Goal: Task Accomplishment & Management: Use online tool/utility

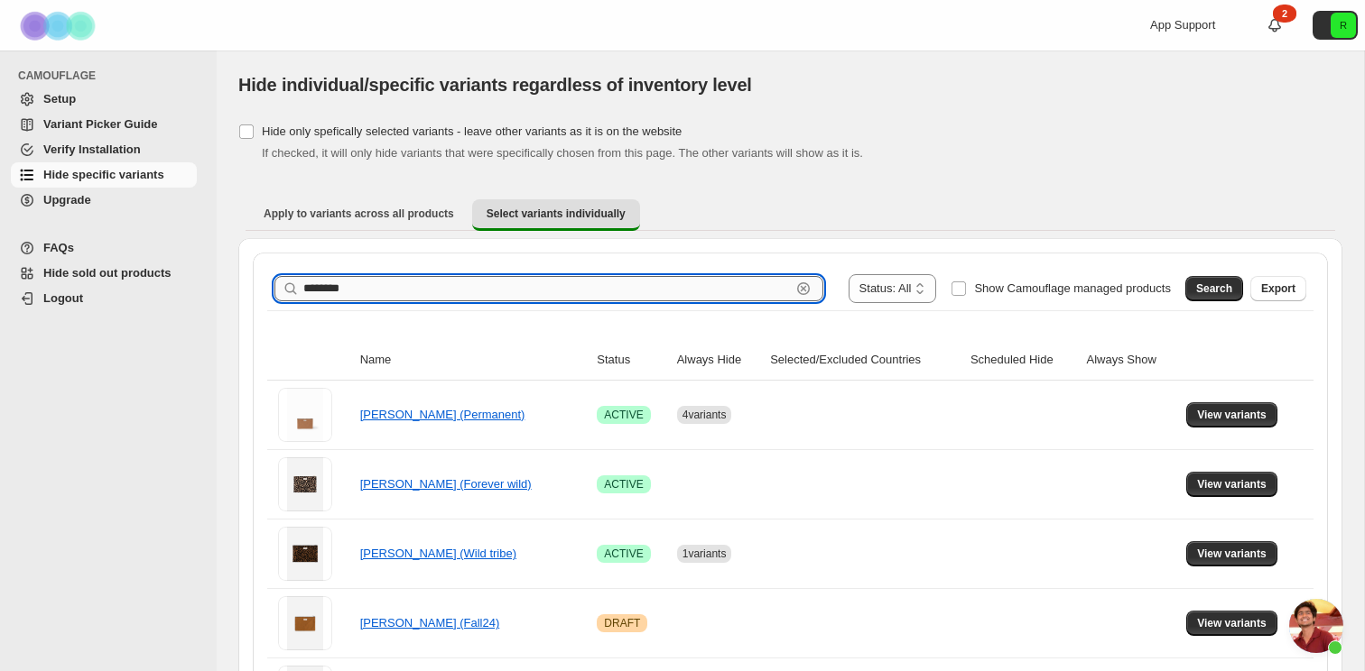
click at [423, 300] on input "********" at bounding box center [546, 288] width 487 height 25
drag, startPoint x: 423, startPoint y: 300, endPoint x: 423, endPoint y: 276, distance: 23.5
click at [423, 299] on input "********" at bounding box center [546, 288] width 487 height 25
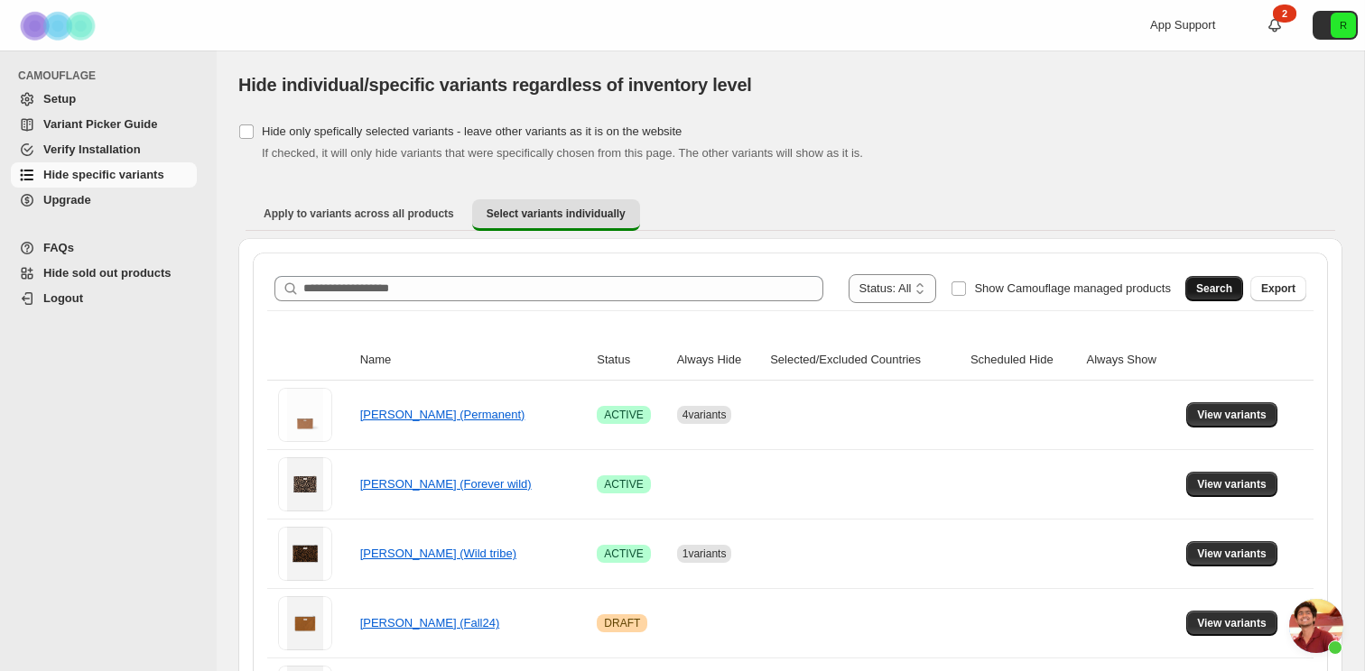
click at [1188, 288] on button "Search" at bounding box center [1214, 288] width 58 height 25
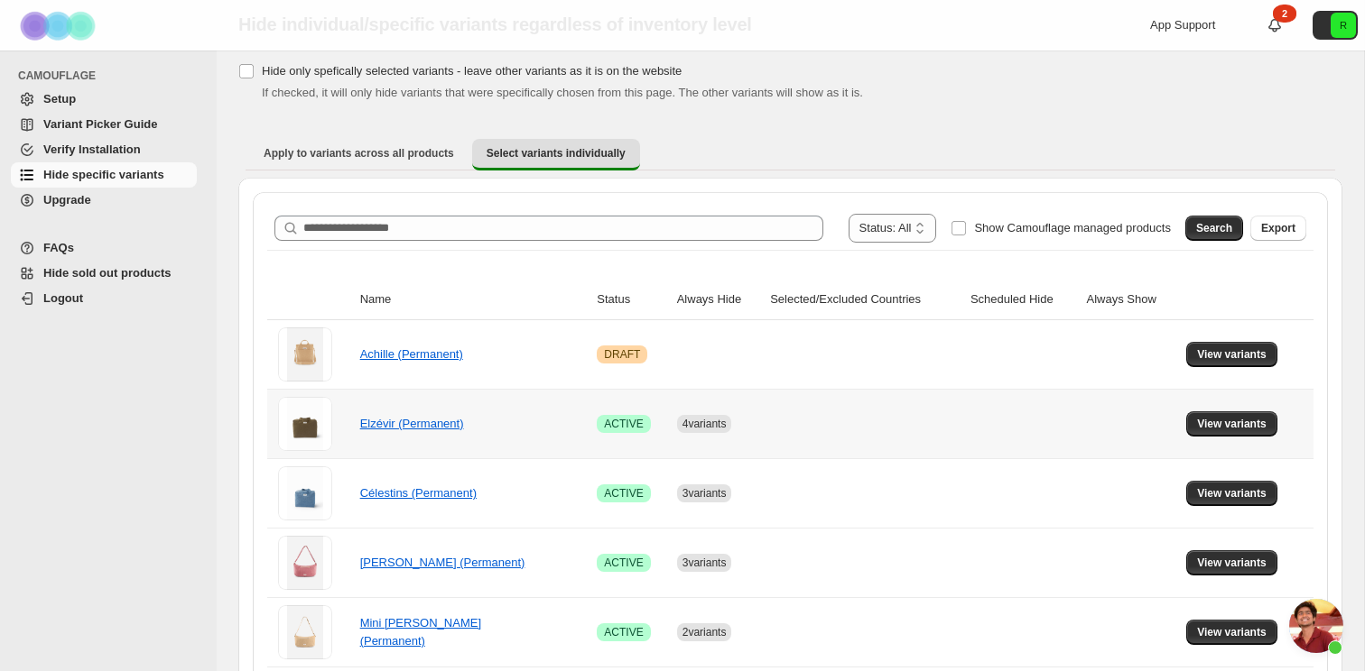
scroll to position [77, 0]
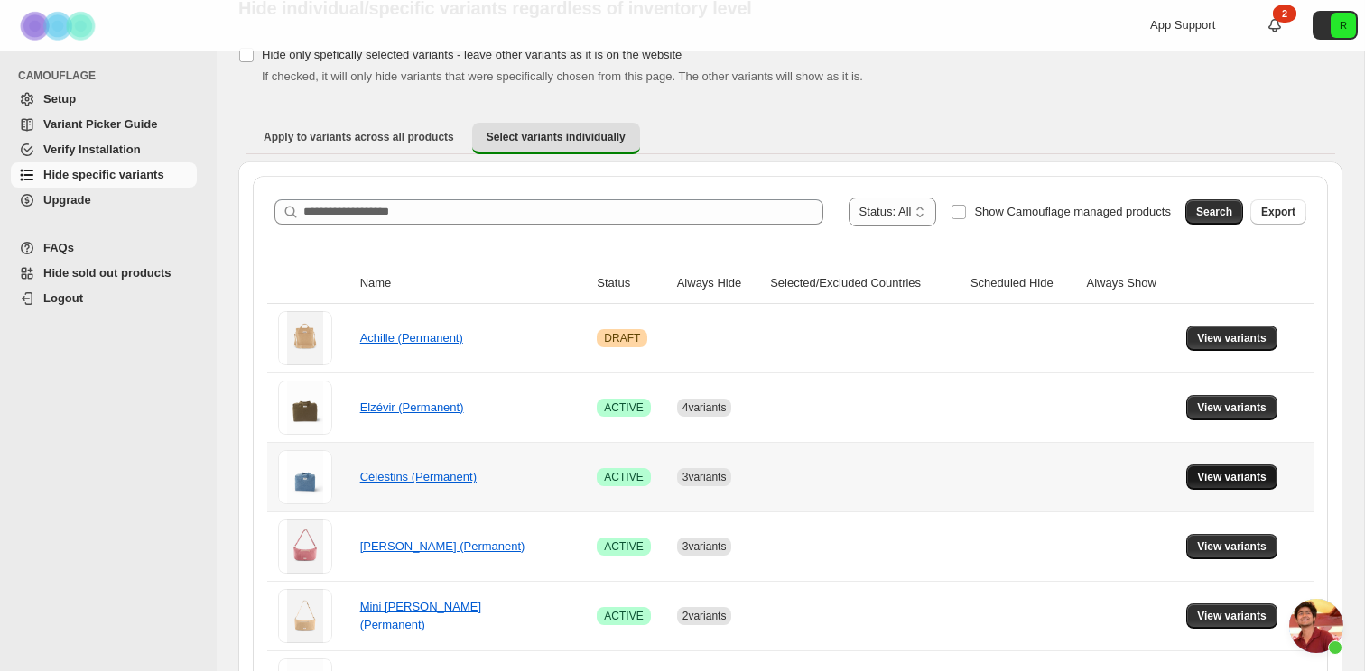
click at [1214, 482] on span "View variants" at bounding box center [1231, 477] width 69 height 14
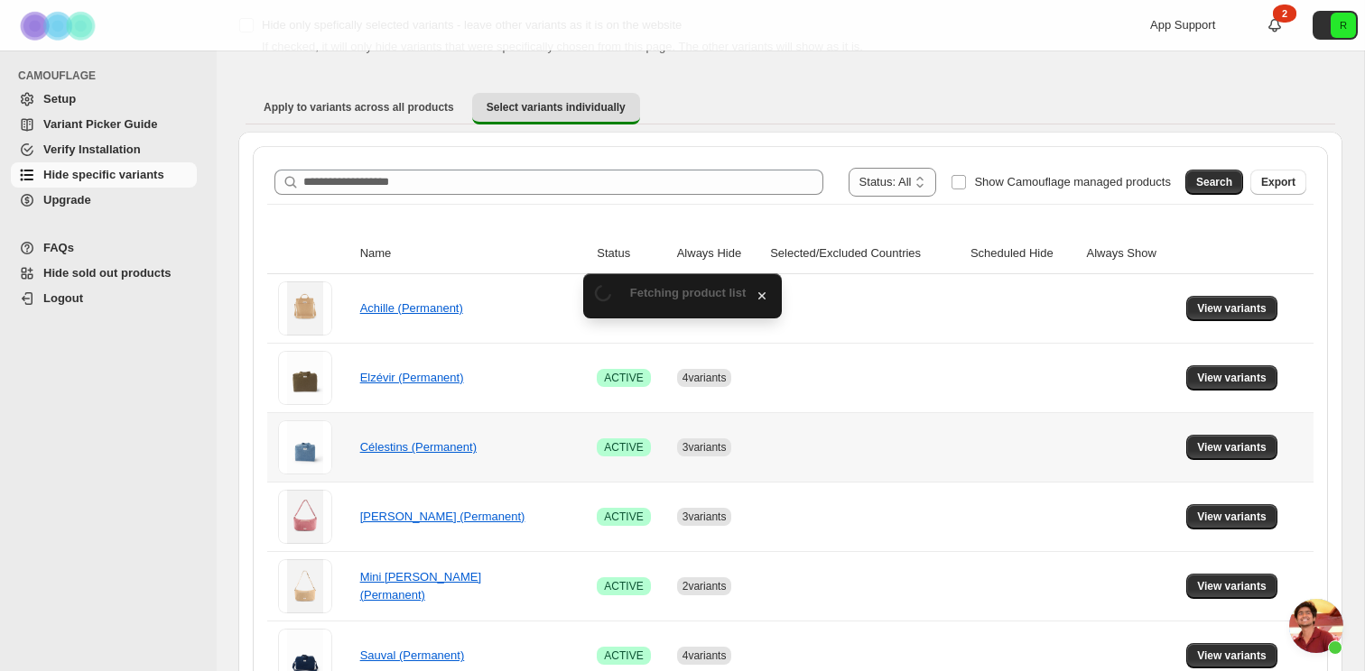
scroll to position [114, 0]
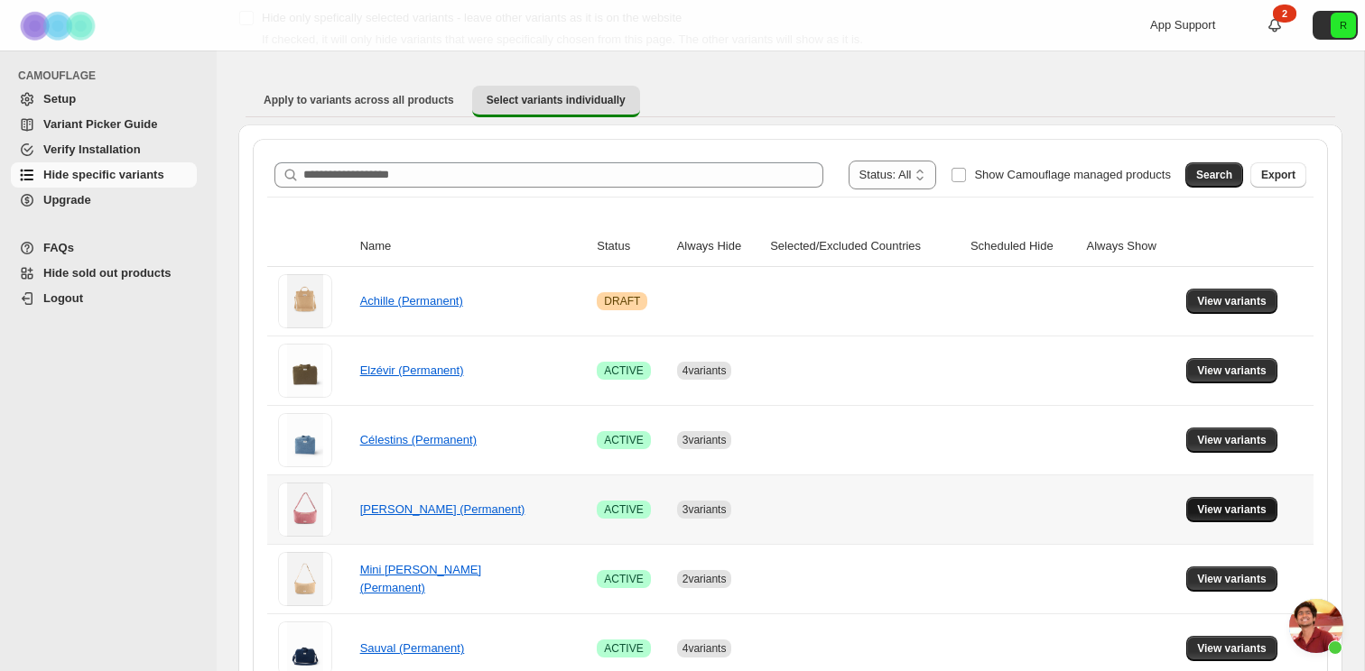
click at [1235, 510] on span "View variants" at bounding box center [1231, 510] width 69 height 14
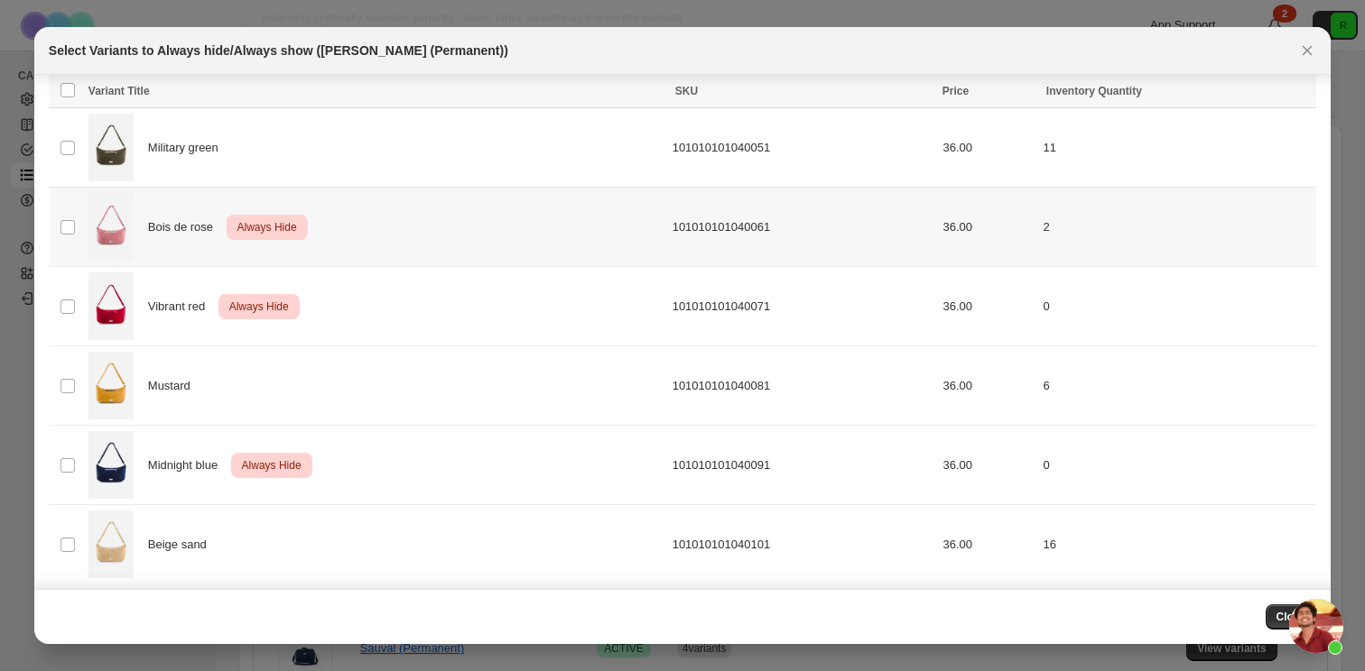
scroll to position [377, 0]
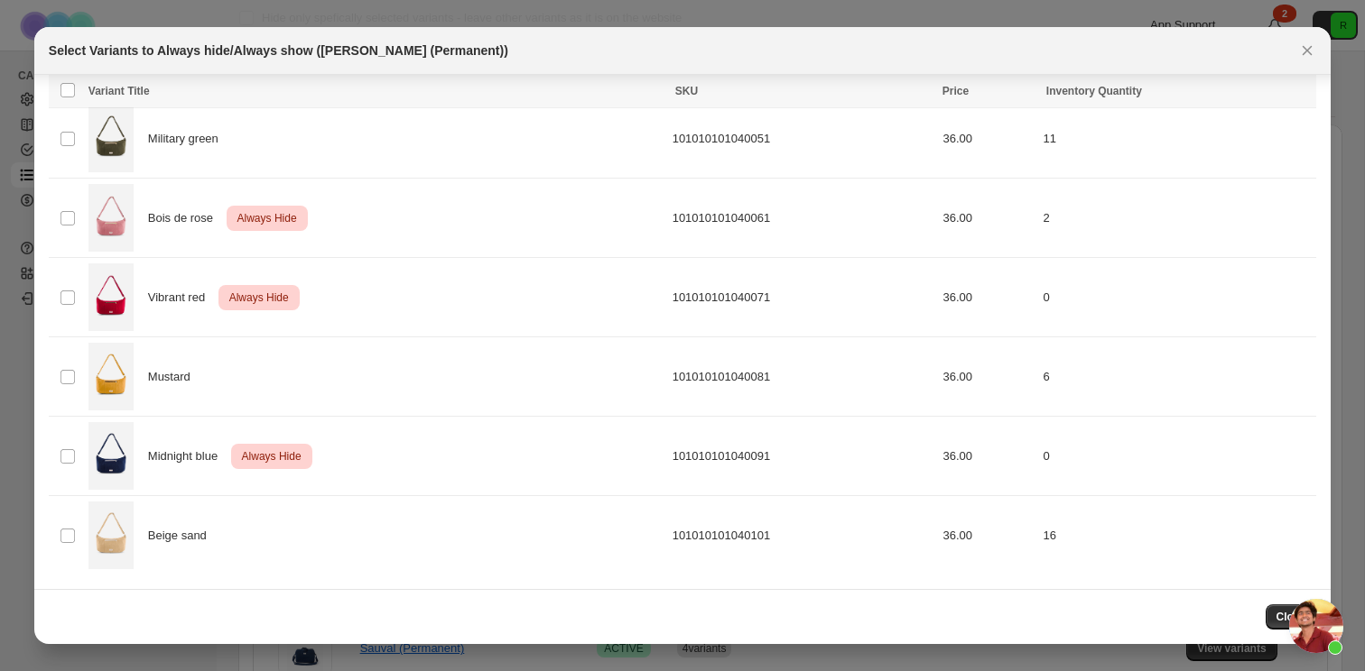
click at [1307, 48] on icon "Close" at bounding box center [1307, 51] width 18 height 18
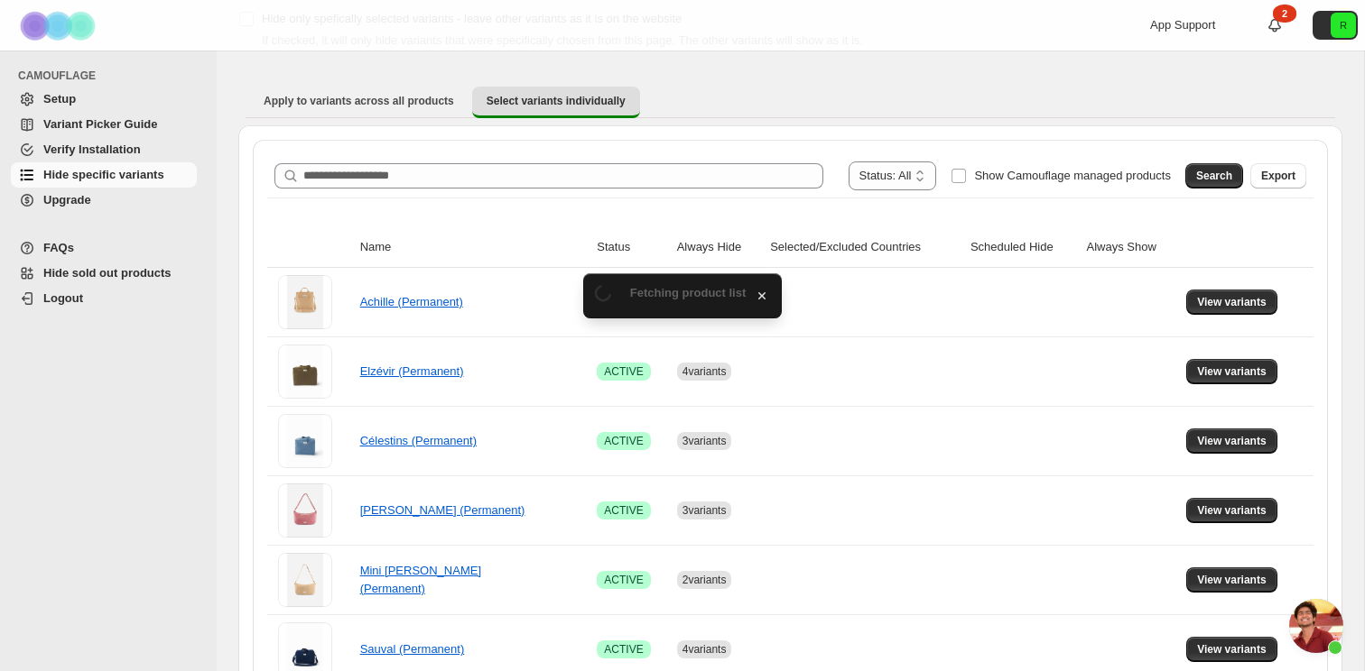
scroll to position [114, 0]
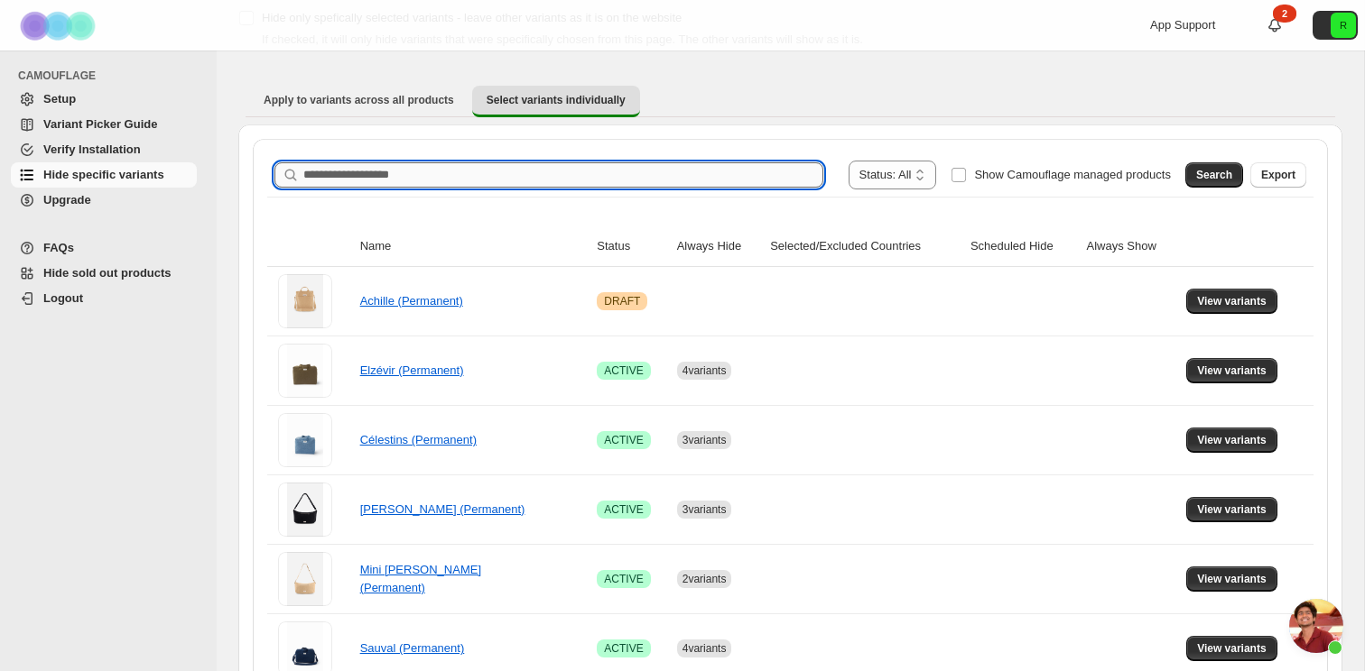
click at [726, 179] on input "Search product name" at bounding box center [563, 174] width 520 height 25
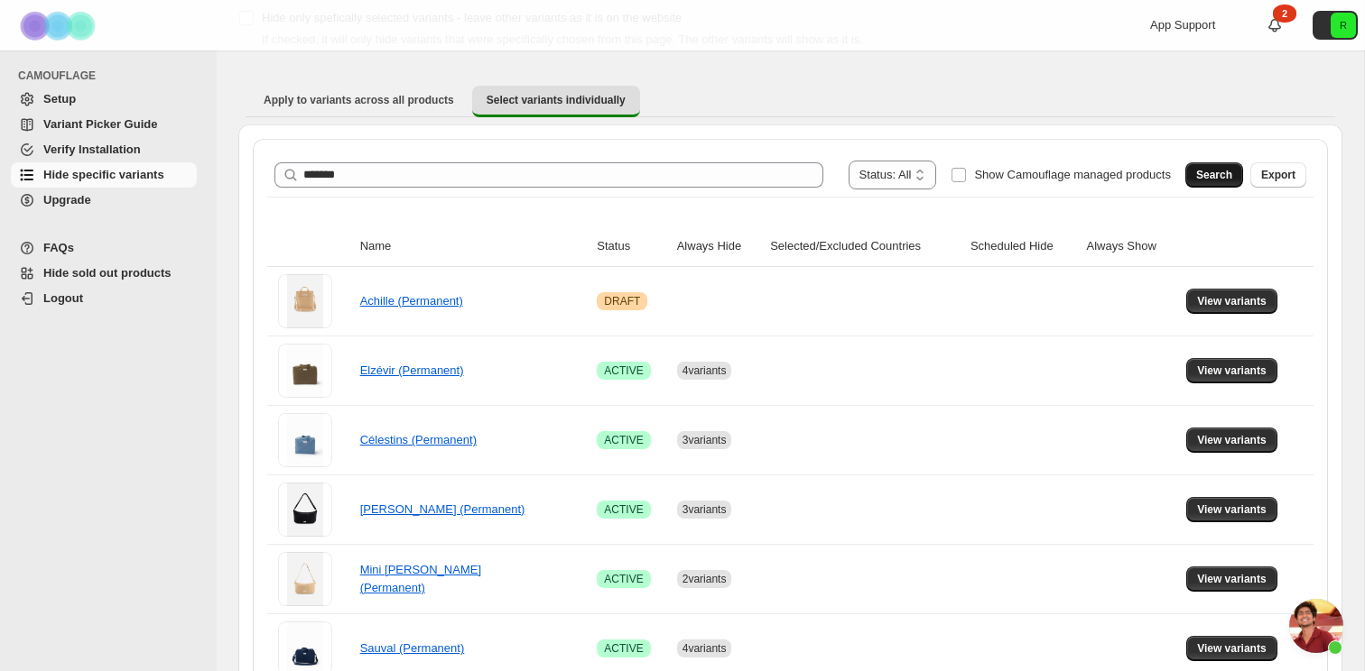
click at [1219, 167] on button "Search" at bounding box center [1214, 174] width 58 height 25
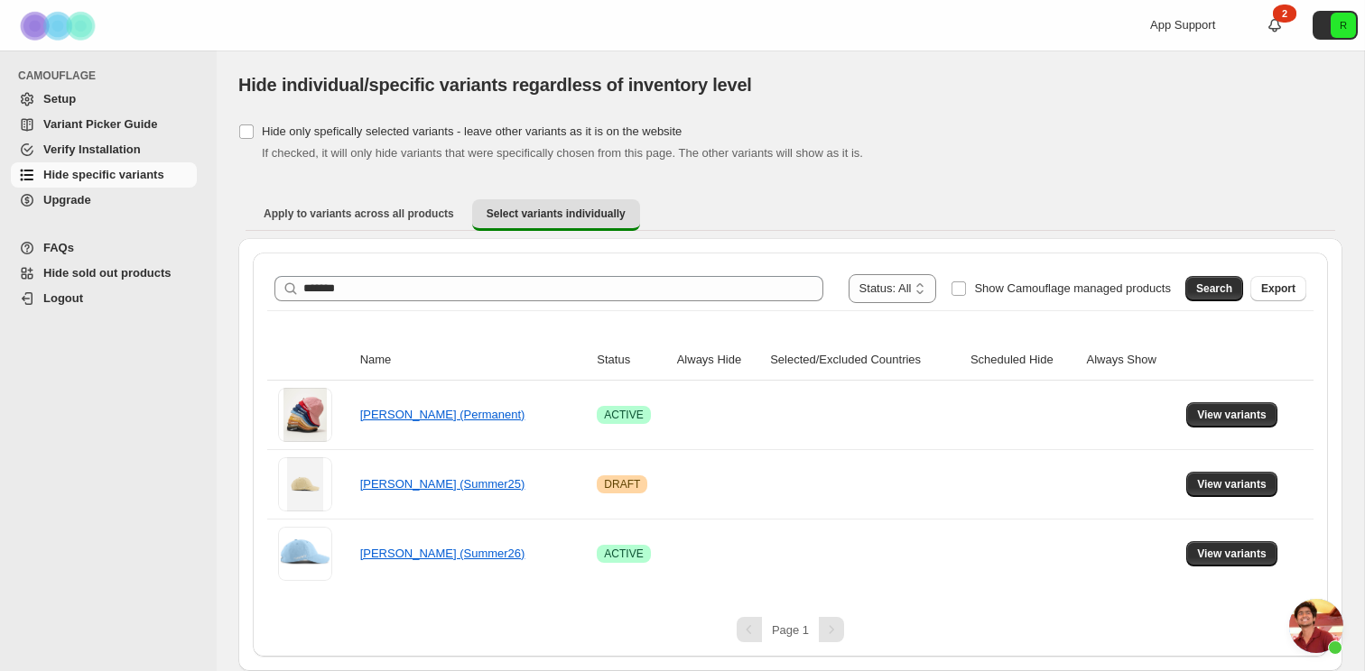
scroll to position [0, 0]
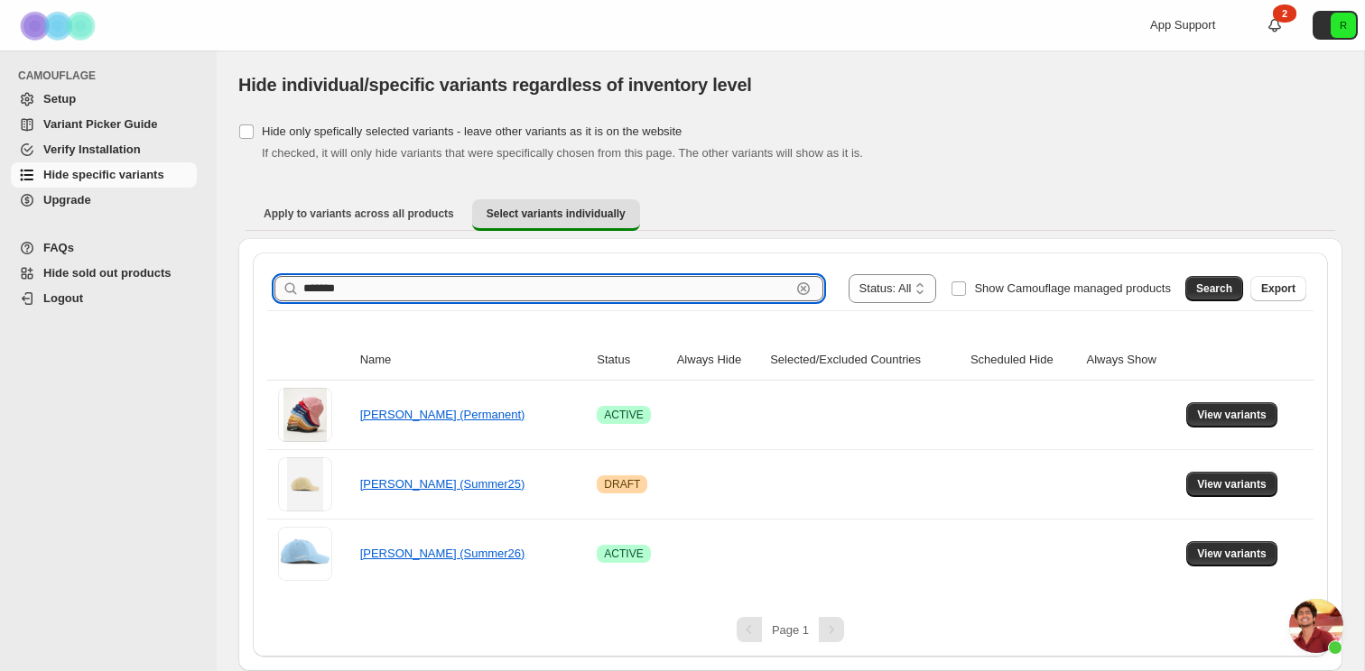
click at [426, 279] on input "*******" at bounding box center [546, 288] width 487 height 25
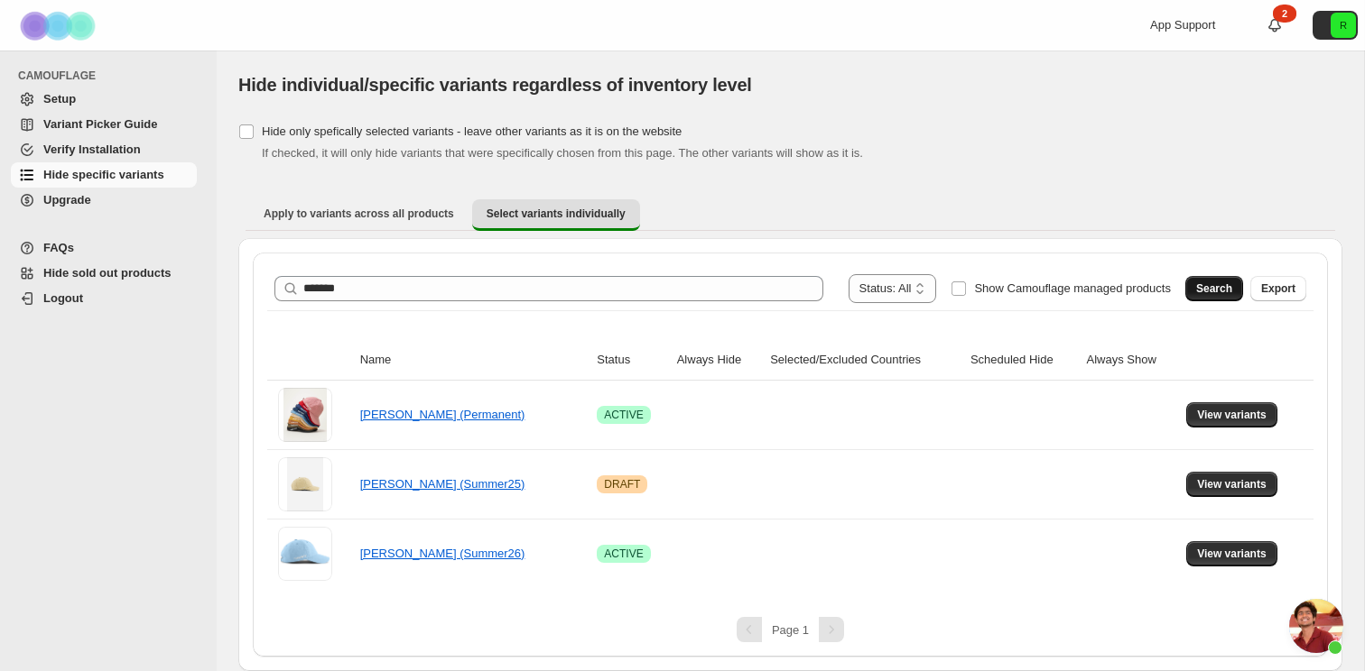
click at [1192, 288] on button "Search" at bounding box center [1214, 288] width 58 height 25
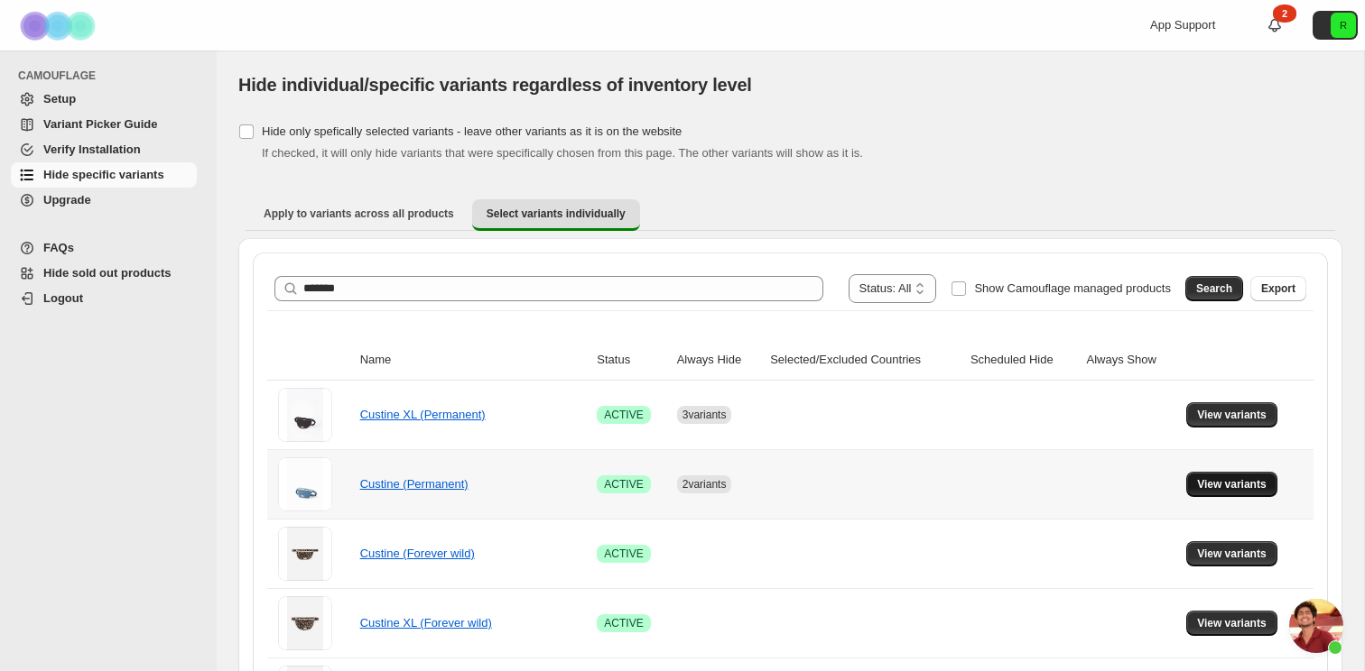
click at [1217, 480] on span "View variants" at bounding box center [1231, 484] width 69 height 14
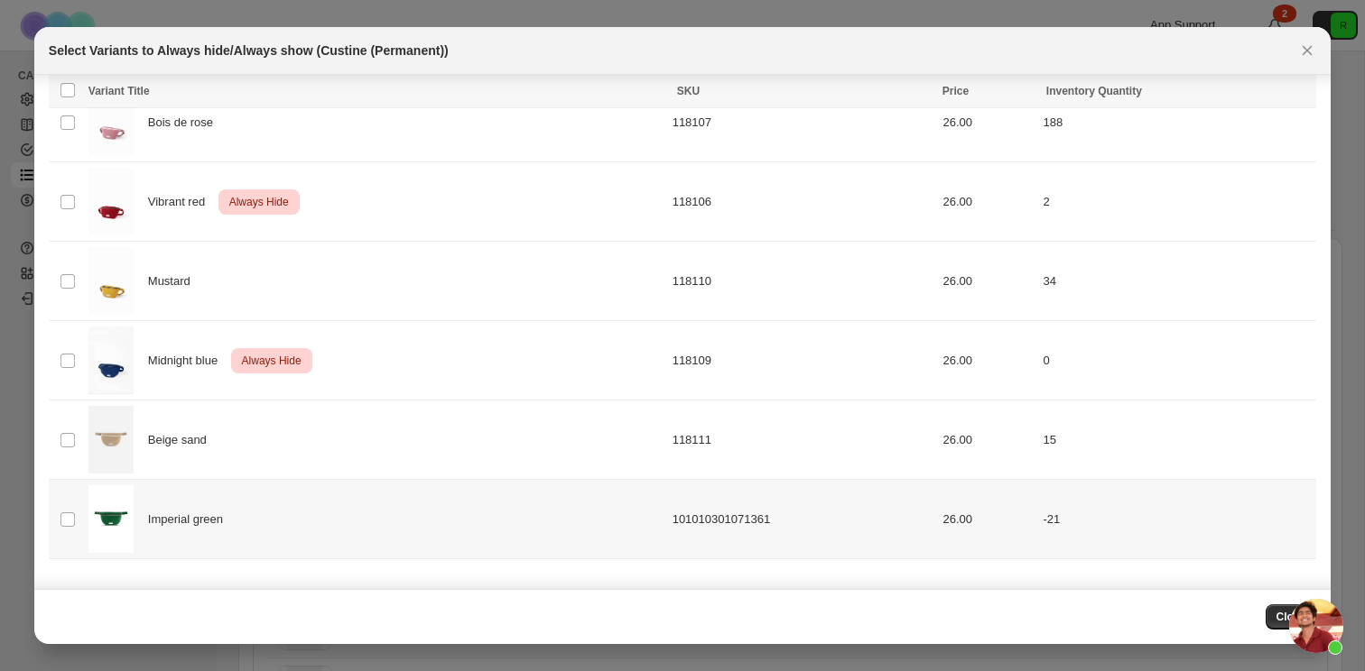
scroll to position [475, 0]
click at [1309, 47] on icon "Close" at bounding box center [1307, 51] width 18 height 18
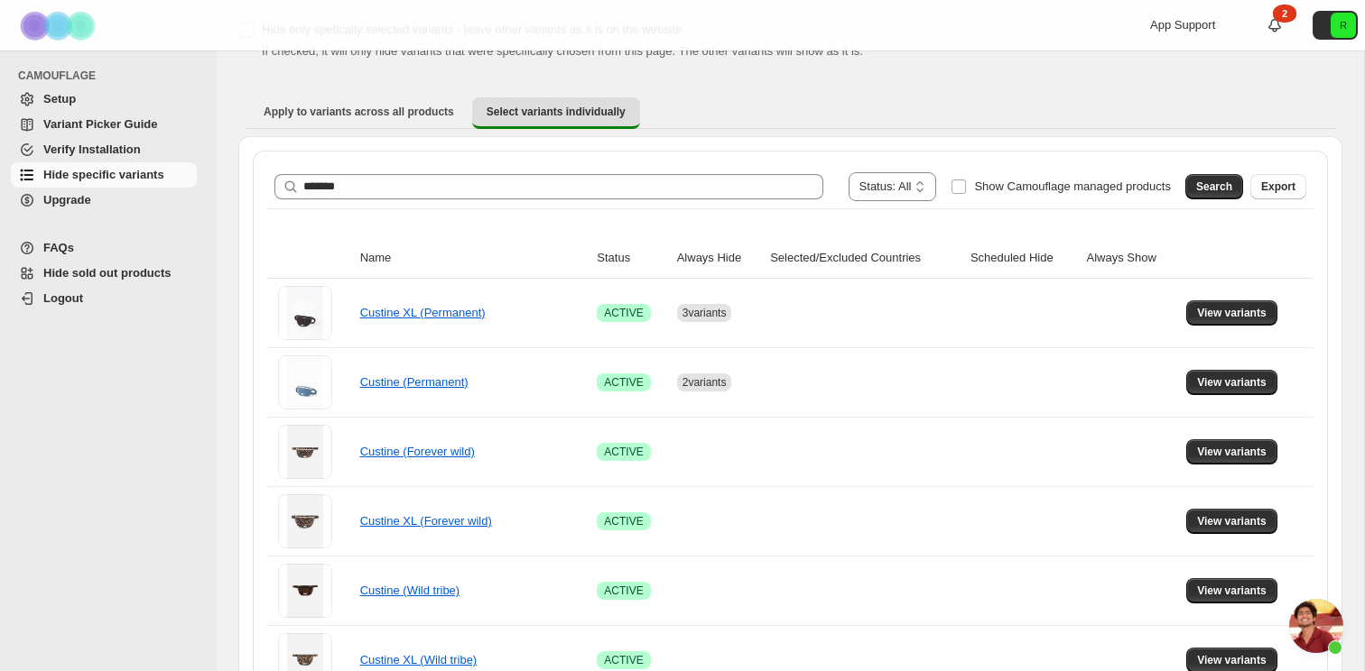
scroll to position [134, 0]
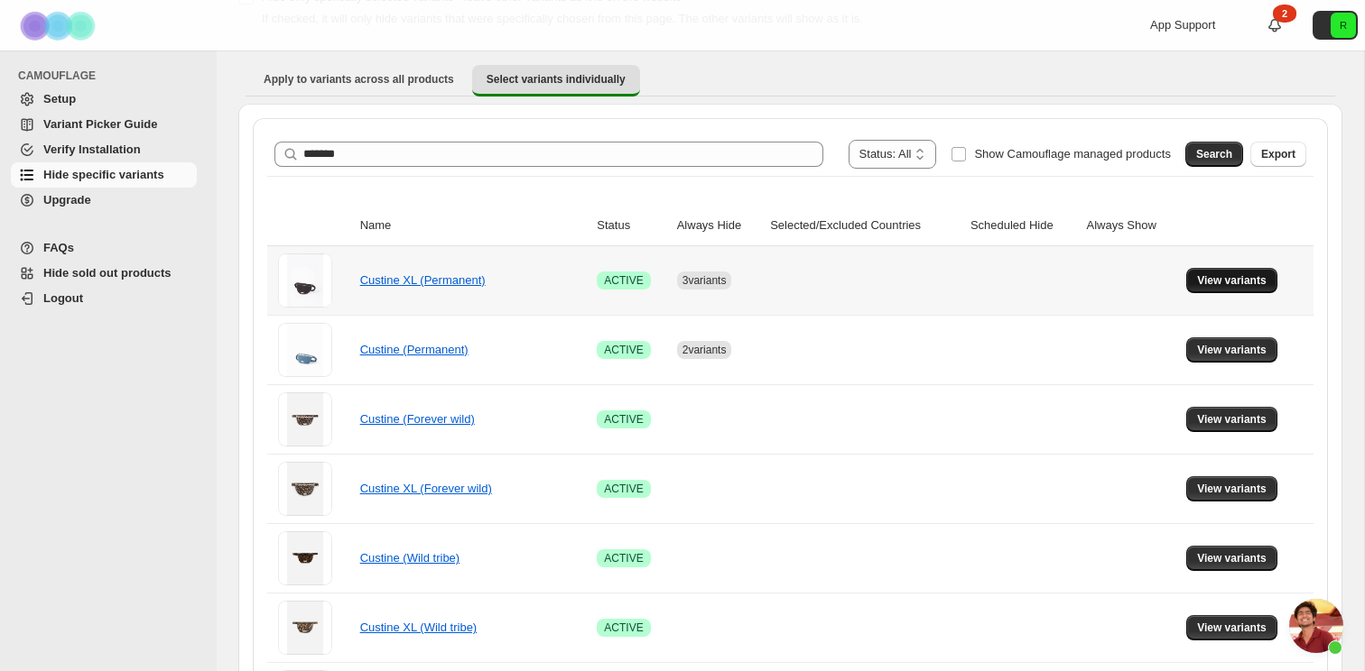
click at [1237, 283] on span "View variants" at bounding box center [1231, 280] width 69 height 14
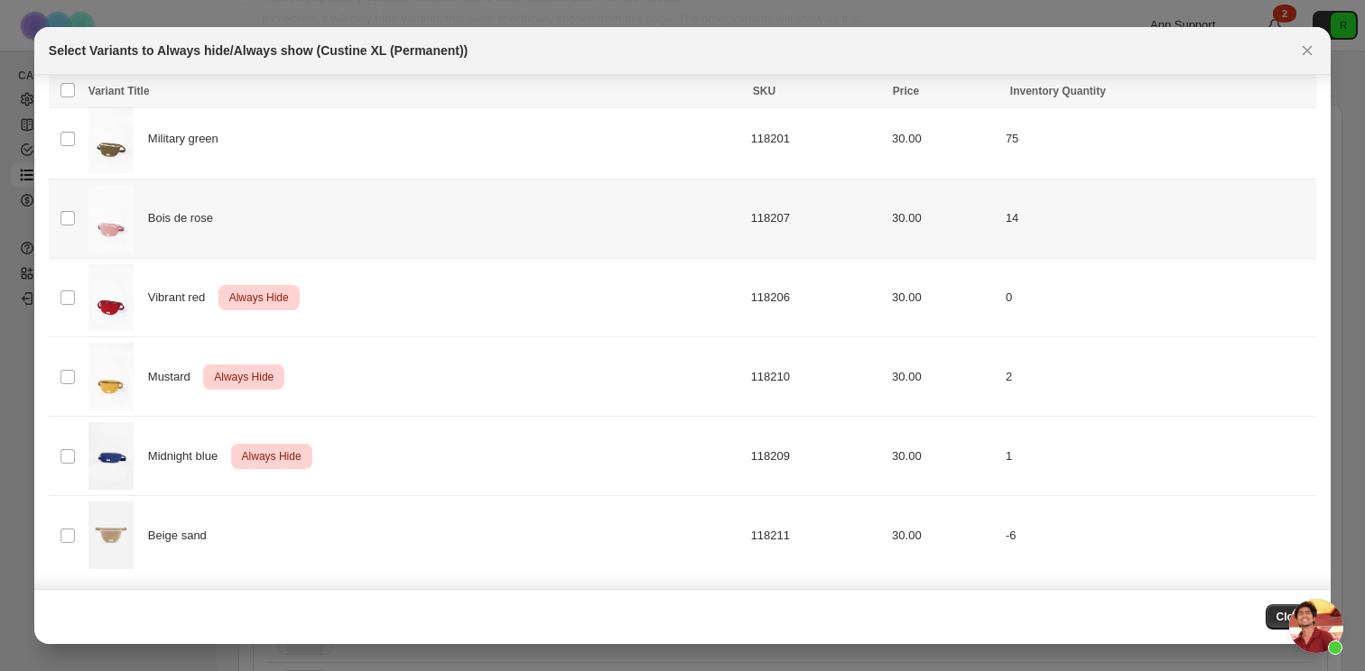
scroll to position [372, 0]
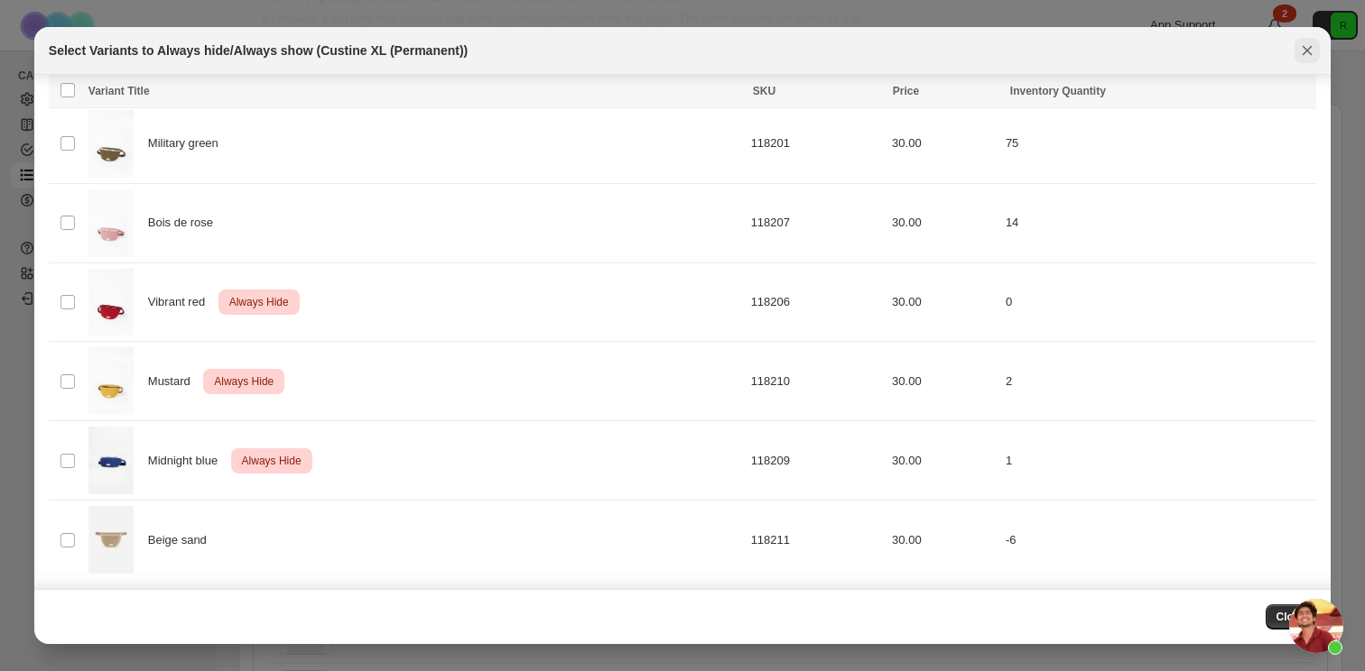
click at [1299, 55] on icon "Close" at bounding box center [1307, 51] width 18 height 18
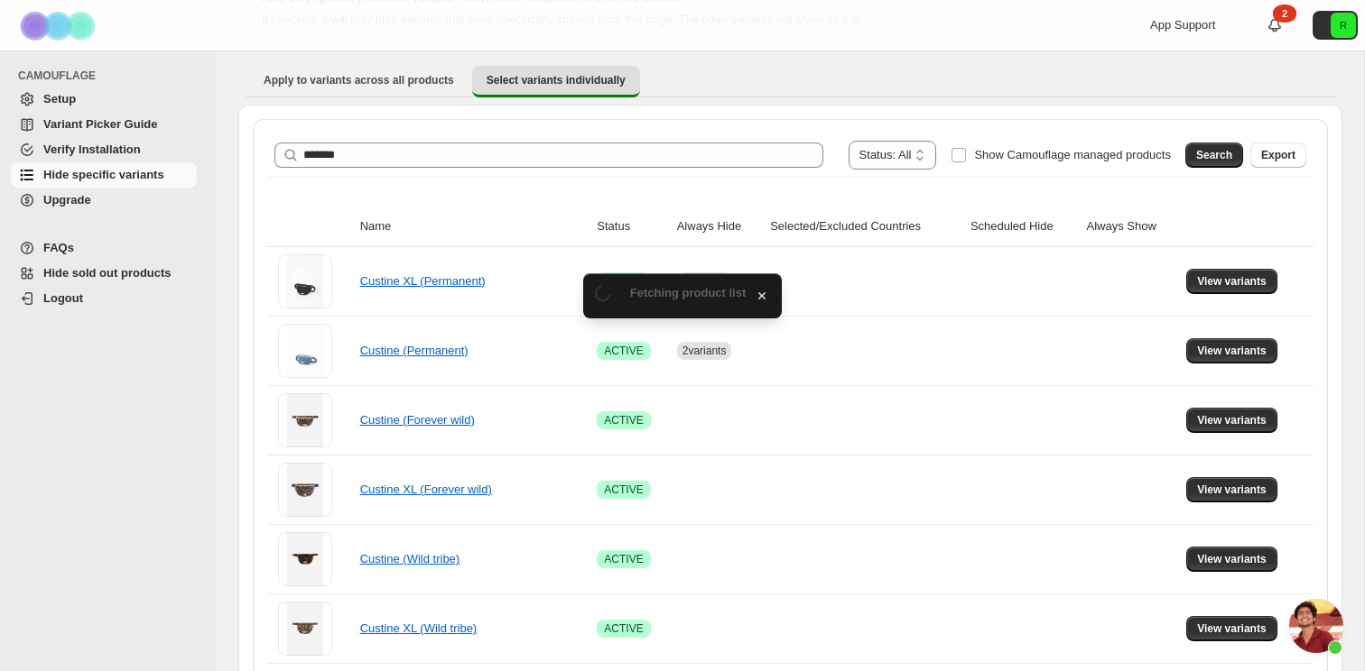
scroll to position [134, 0]
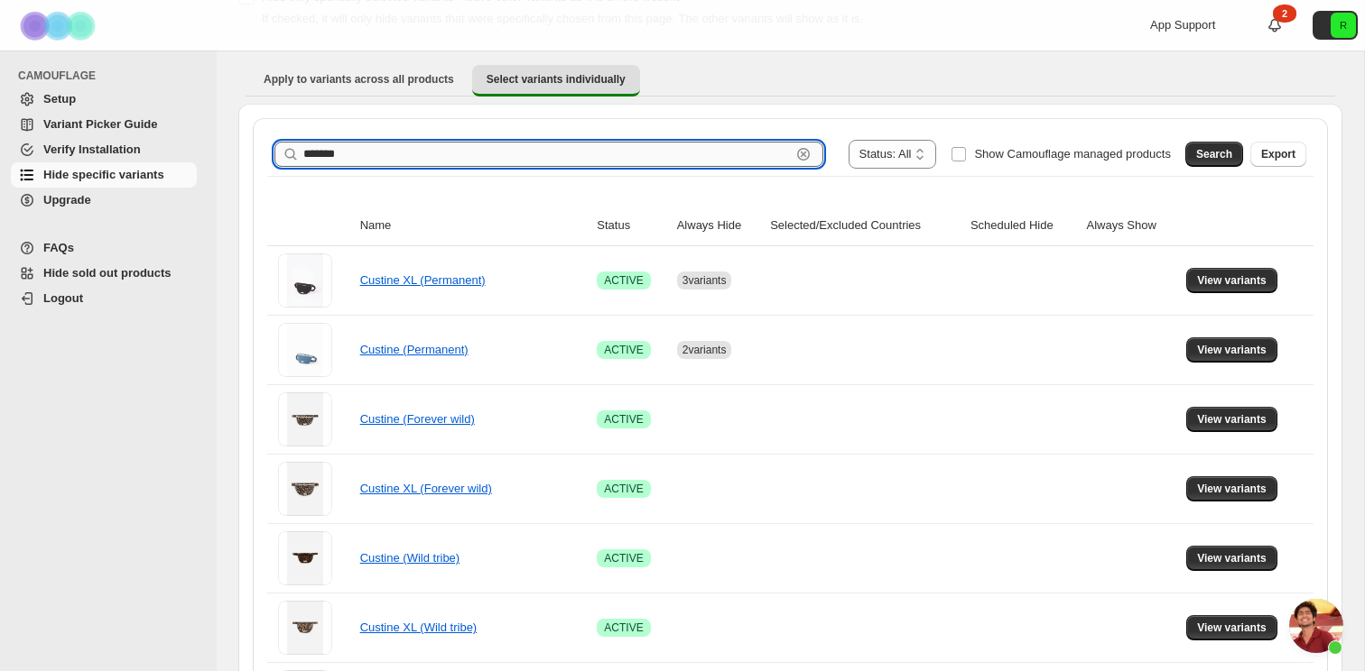
click at [467, 151] on input "*******" at bounding box center [546, 154] width 487 height 25
type input "*****"
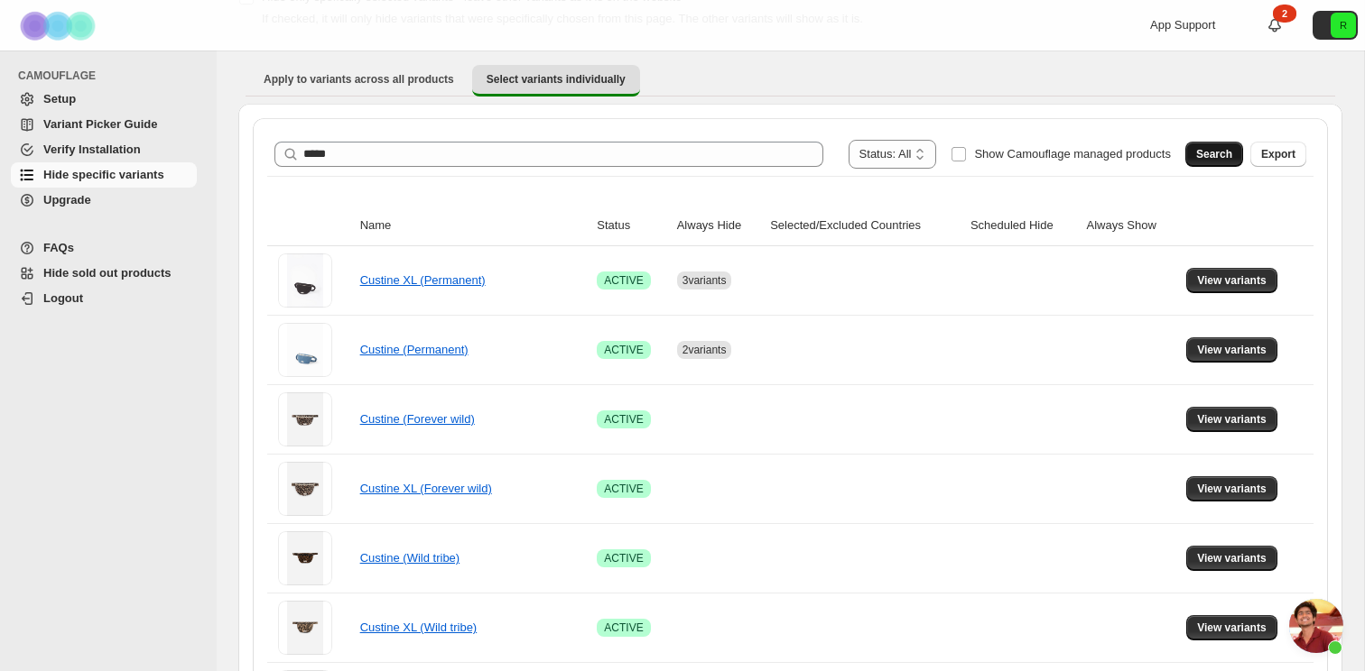
click at [1209, 145] on button "Search" at bounding box center [1214, 154] width 58 height 25
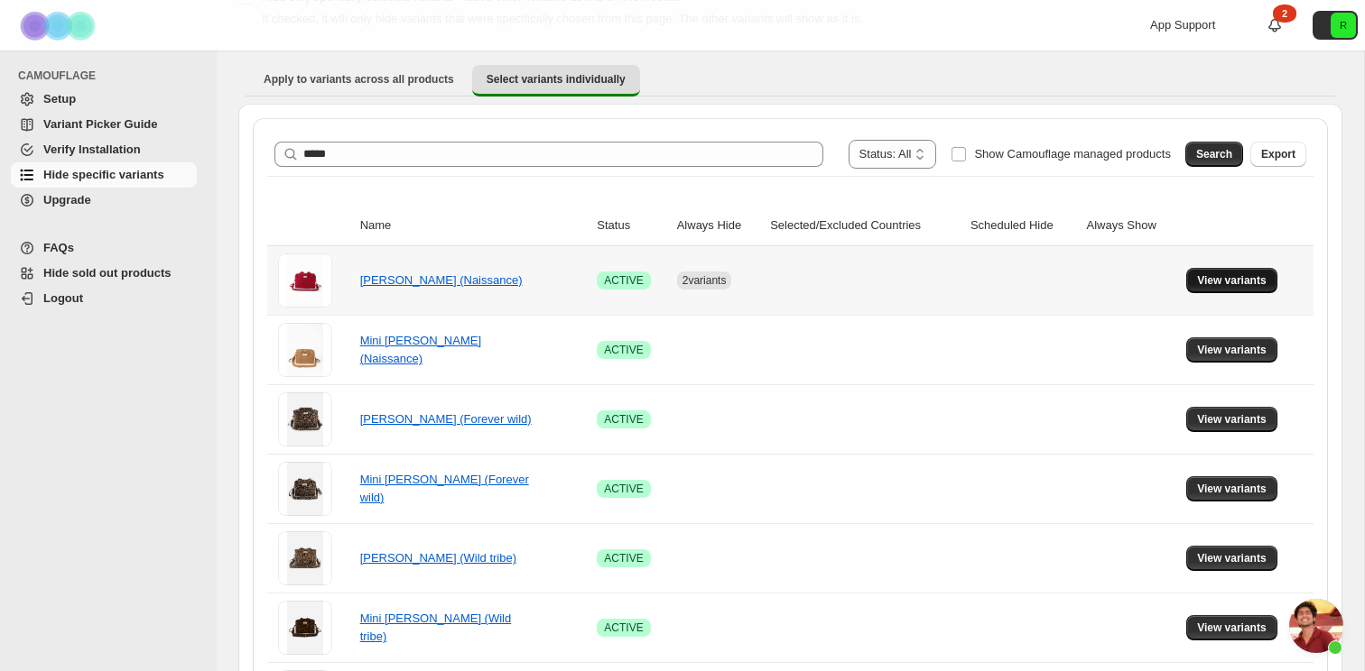
click at [1245, 274] on span "View variants" at bounding box center [1231, 280] width 69 height 14
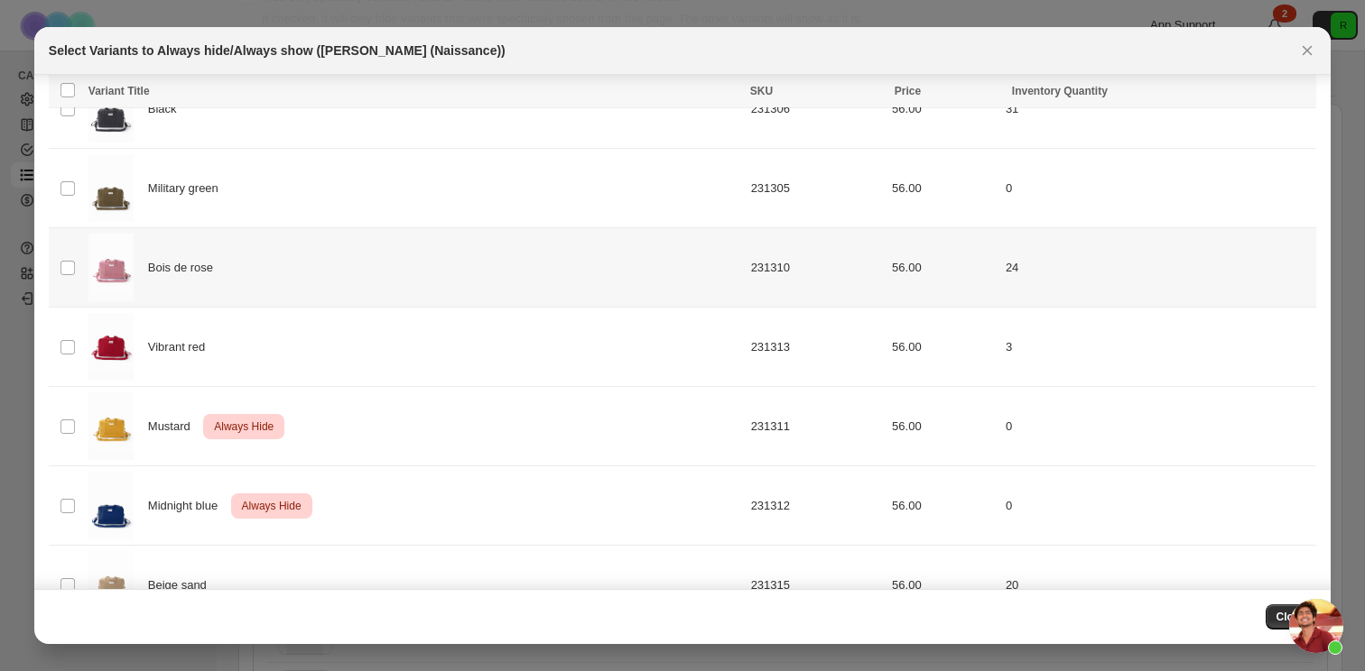
scroll to position [377, 0]
